Goal: Information Seeking & Learning: Find specific fact

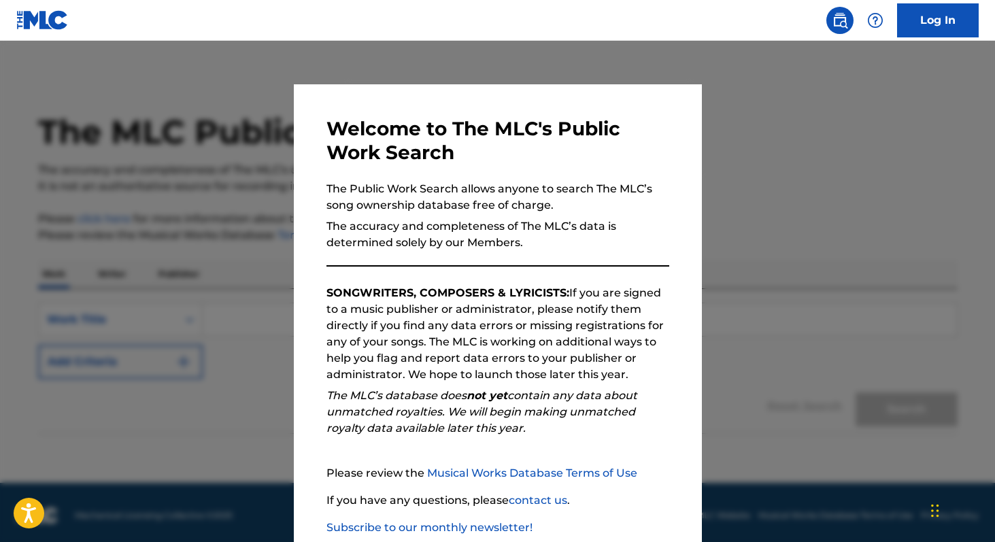
scroll to position [80, 0]
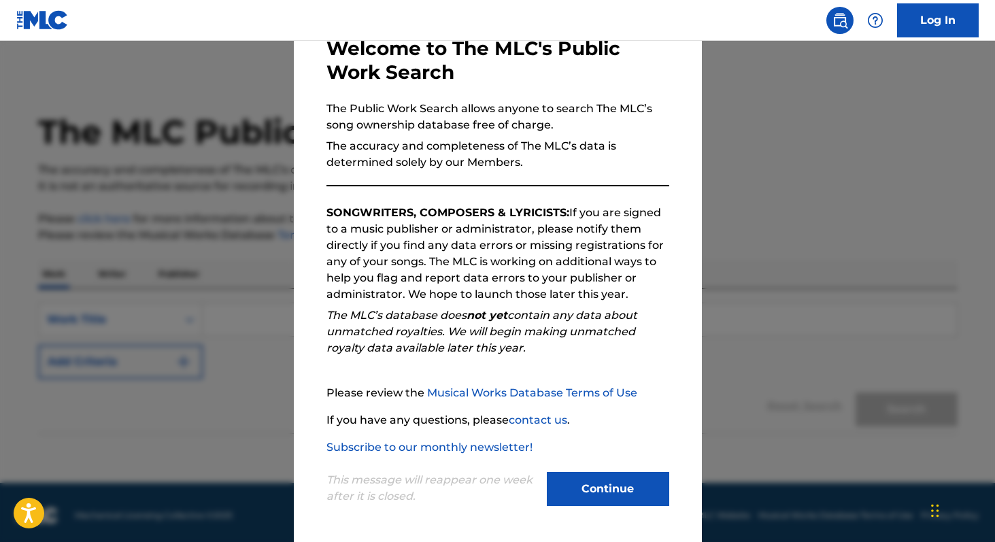
click at [618, 478] on button "Continue" at bounding box center [608, 489] width 122 height 34
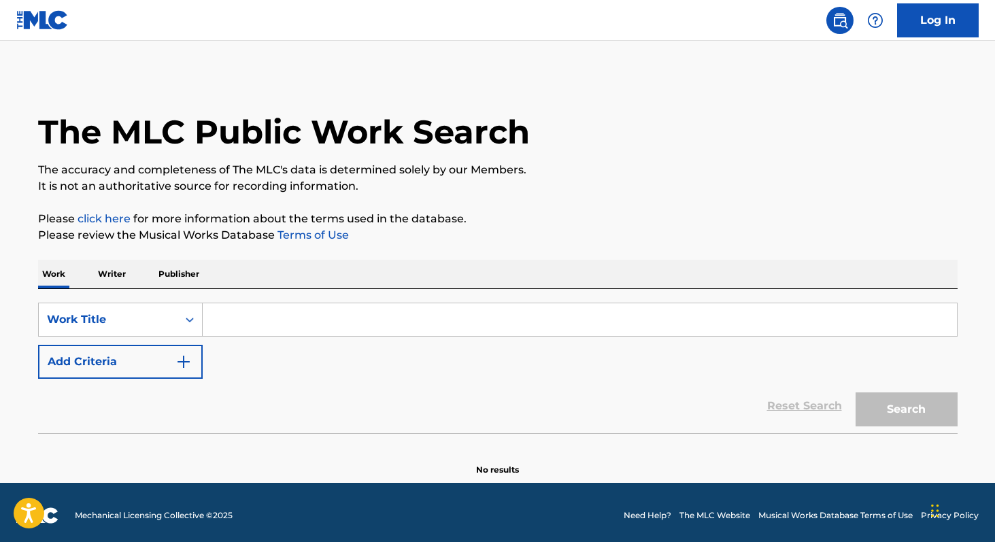
click at [252, 317] on input "Search Form" at bounding box center [580, 319] width 754 height 33
type input "."
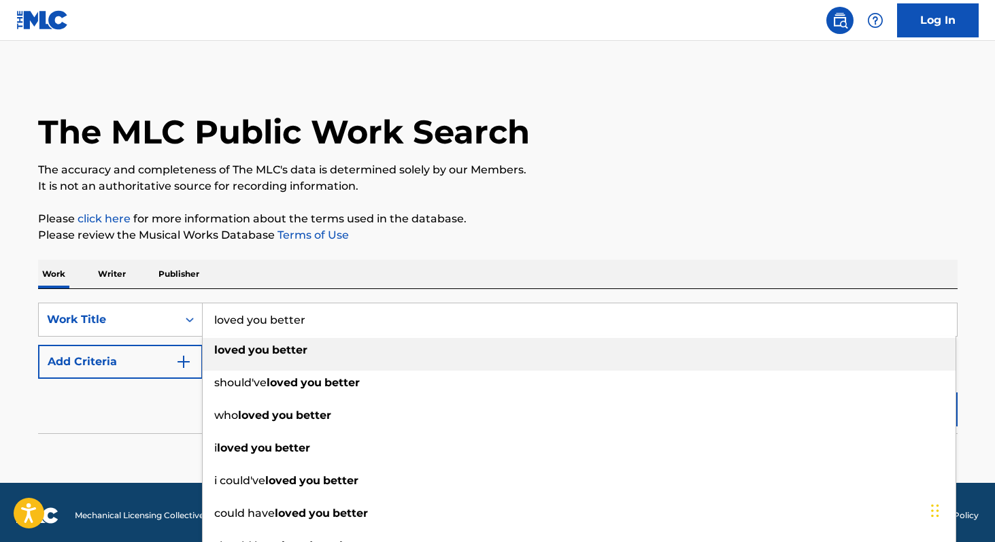
type input "loved you better"
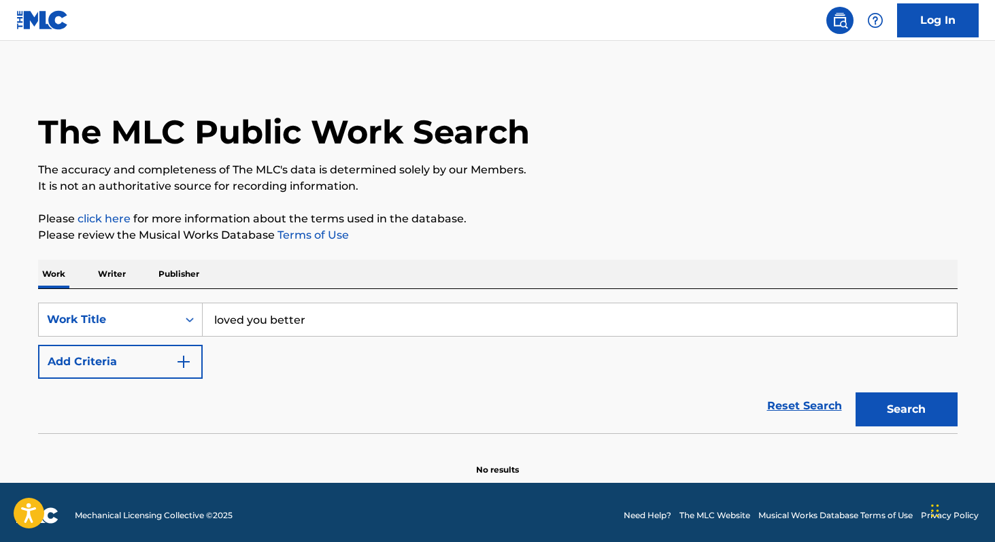
click at [137, 358] on button "Add Criteria" at bounding box center [120, 362] width 165 height 34
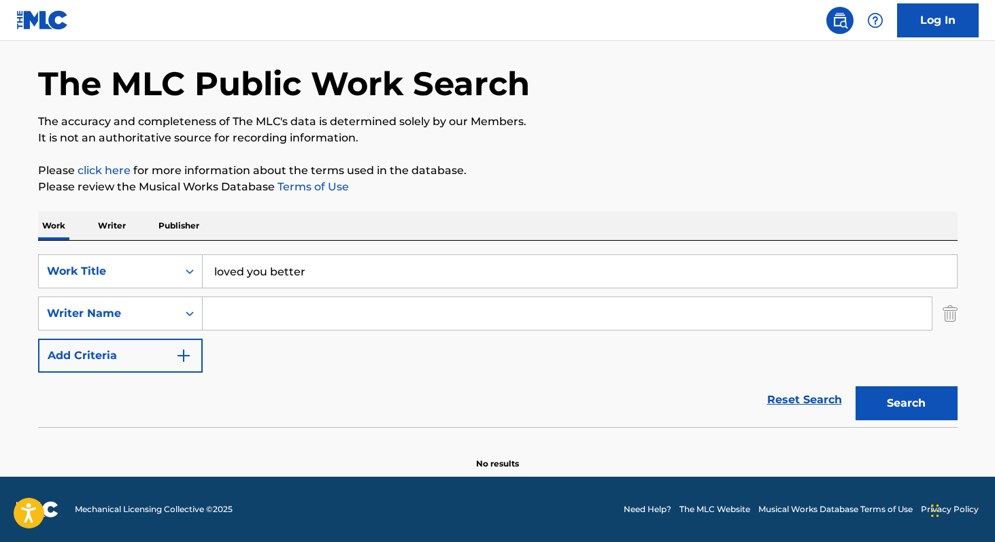
click at [126, 352] on button "Add Criteria" at bounding box center [120, 356] width 165 height 34
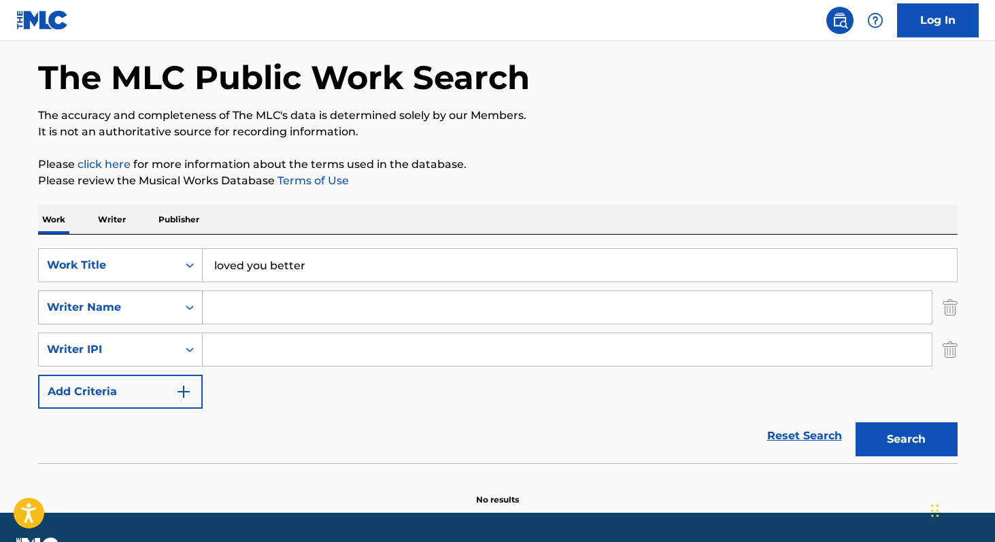
scroll to position [56, 0]
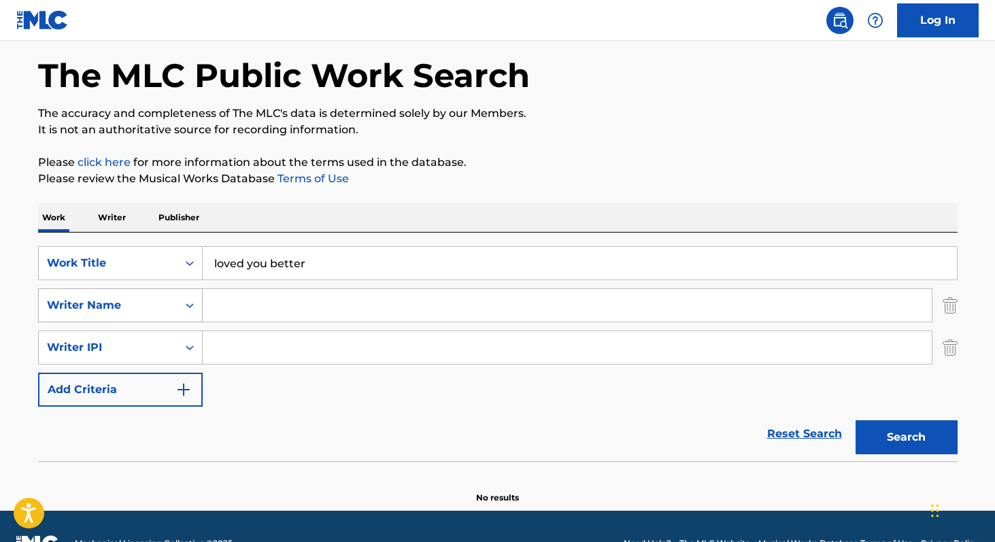
click at [151, 304] on div "Writer Name" at bounding box center [108, 305] width 122 height 16
click at [250, 300] on input "Search Form" at bounding box center [567, 305] width 729 height 33
type input "[PERSON_NAME]"
click at [912, 424] on button "Search" at bounding box center [906, 437] width 102 height 34
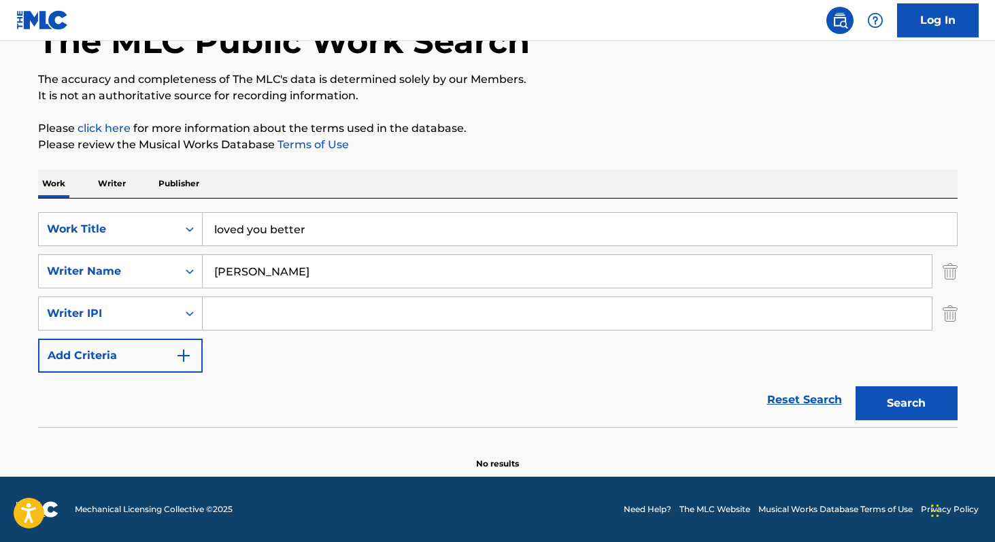
click at [110, 181] on p "Writer" at bounding box center [112, 183] width 36 height 29
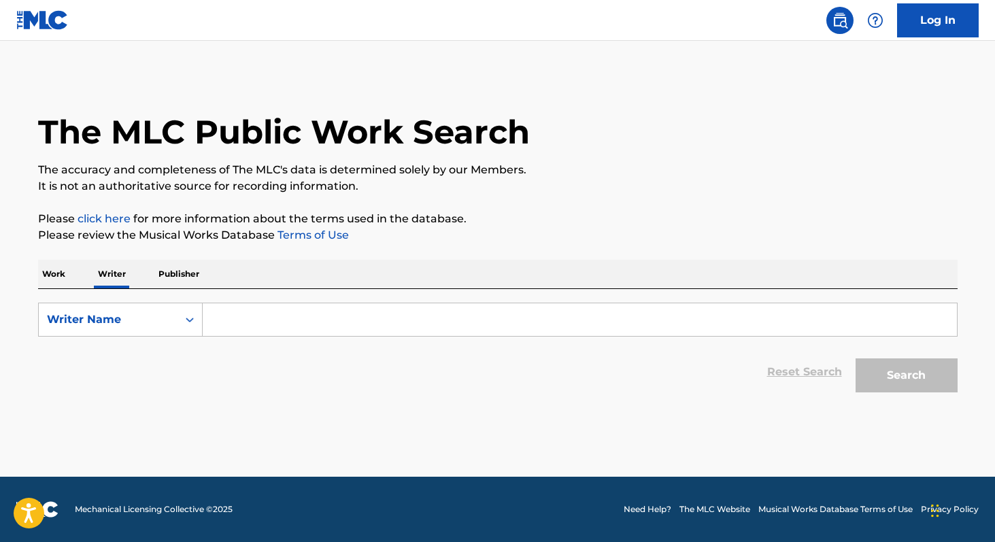
click at [46, 264] on p "Work" at bounding box center [53, 274] width 31 height 29
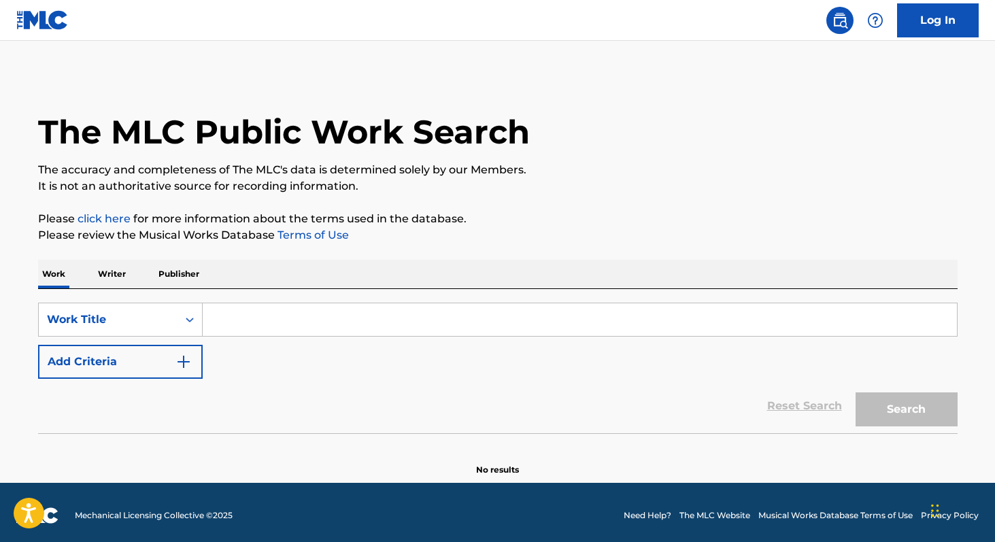
click at [160, 272] on p "Publisher" at bounding box center [178, 274] width 49 height 29
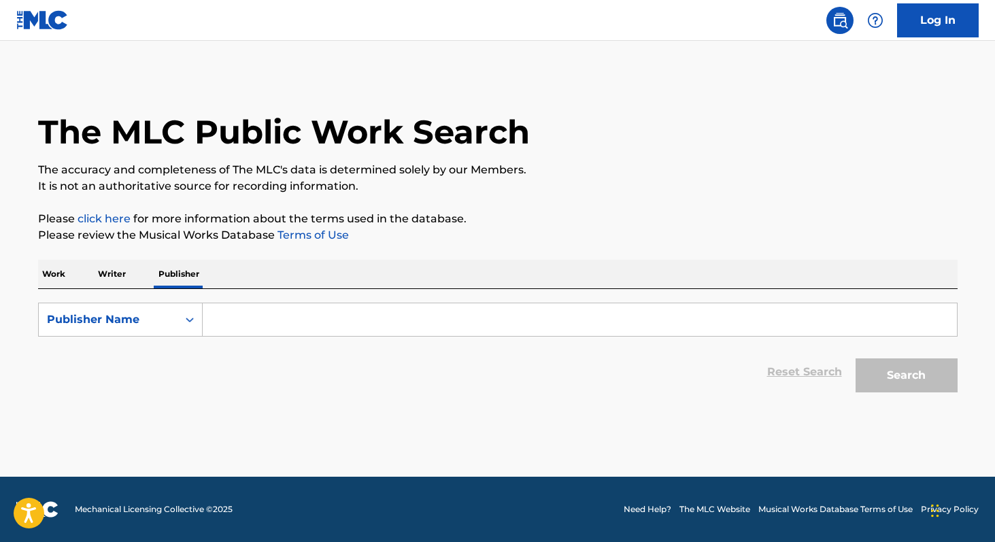
click at [11, 271] on main "The MLC Public Work Search The accuracy and completeness of The MLC's data is d…" at bounding box center [497, 259] width 995 height 436
click at [33, 271] on div "The MLC Public Work Search The accuracy and completeness of The MLC's data is d…" at bounding box center [498, 237] width 952 height 324
click at [44, 271] on p "Work" at bounding box center [53, 274] width 31 height 29
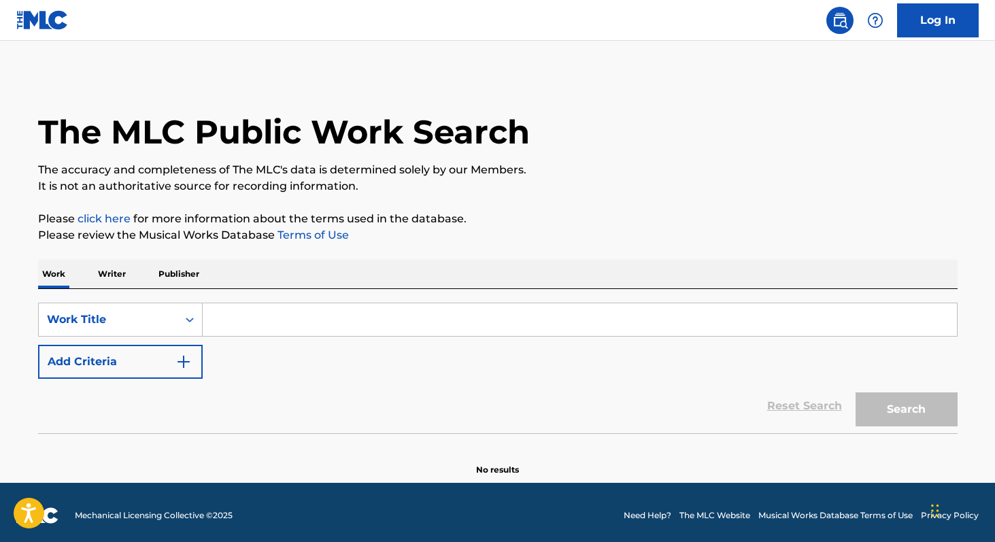
click at [112, 271] on p "Writer" at bounding box center [112, 274] width 36 height 29
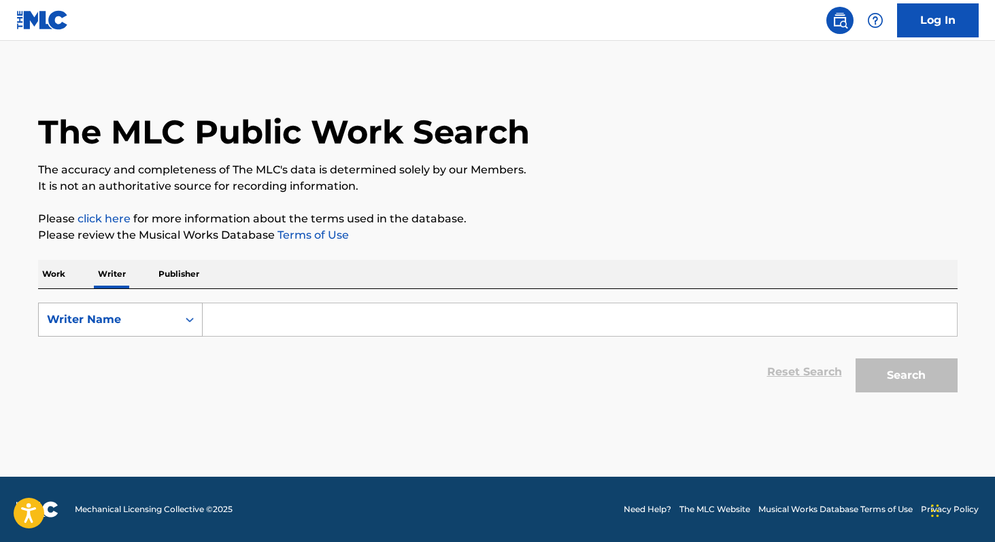
click at [132, 307] on div "Writer Name" at bounding box center [108, 320] width 139 height 26
click at [270, 317] on input "Search Form" at bounding box center [580, 319] width 754 height 33
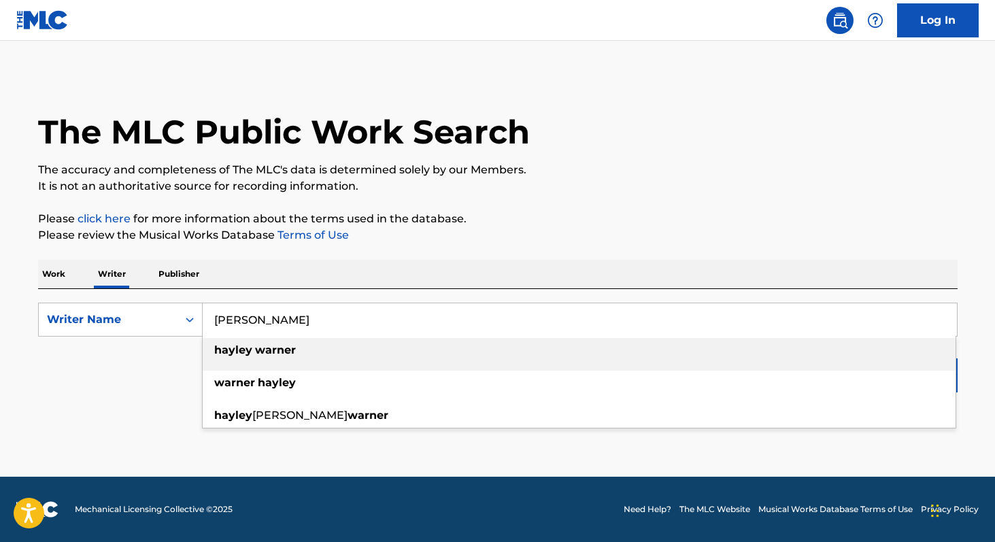
type input "[PERSON_NAME]"
click at [275, 355] on strong "warner" at bounding box center [275, 349] width 41 height 13
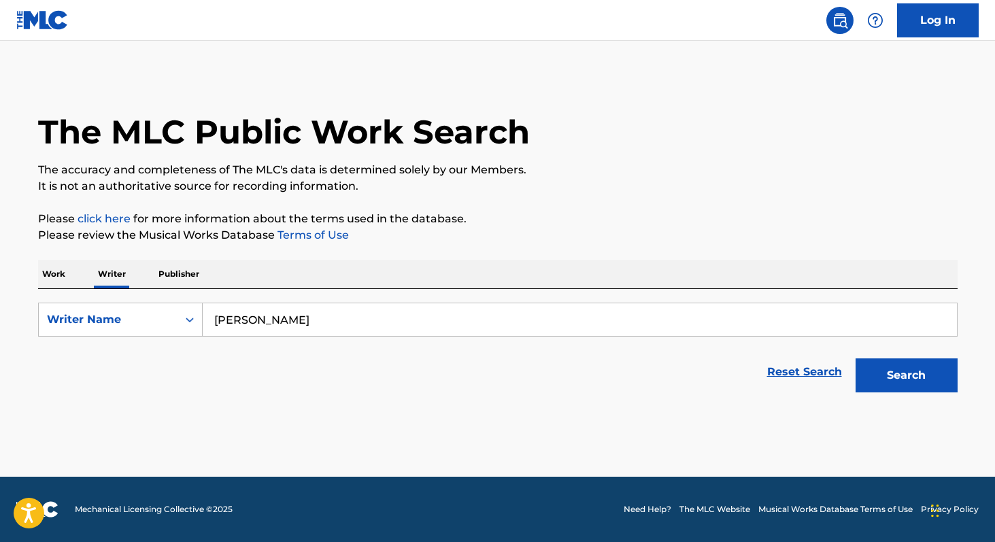
click at [927, 365] on button "Search" at bounding box center [906, 375] width 102 height 34
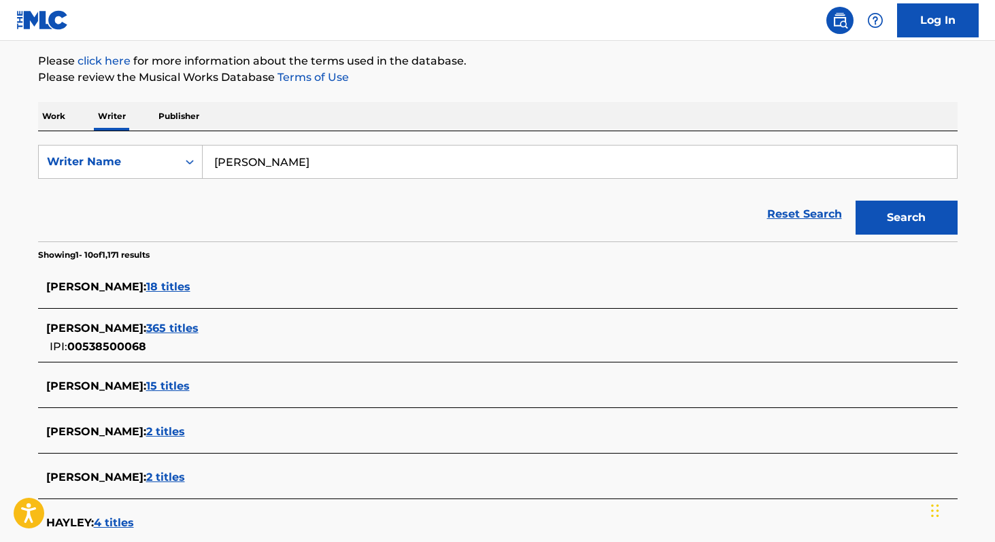
scroll to position [335, 0]
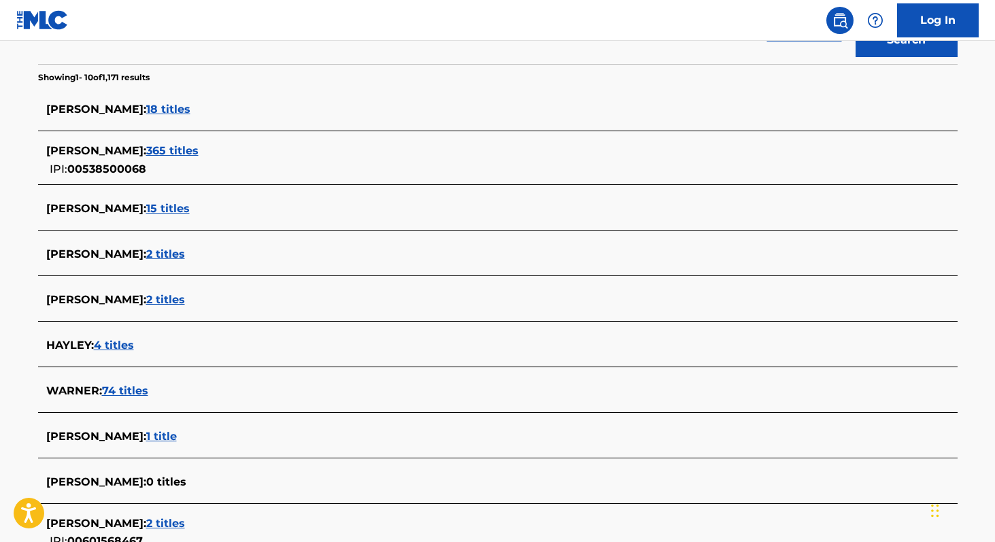
click at [199, 155] on span "365 titles" at bounding box center [172, 150] width 52 height 13
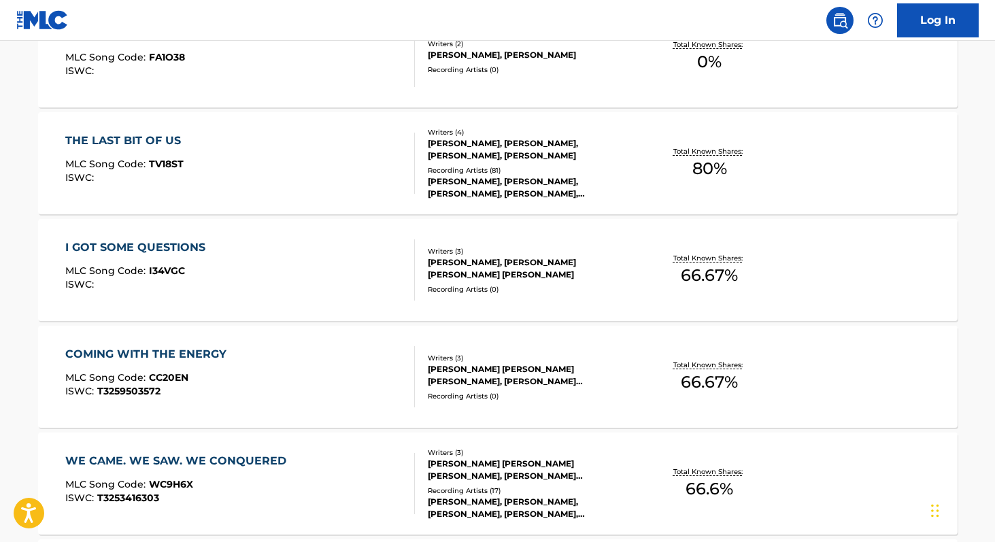
scroll to position [707, 0]
